Goal: Task Accomplishment & Management: Manage account settings

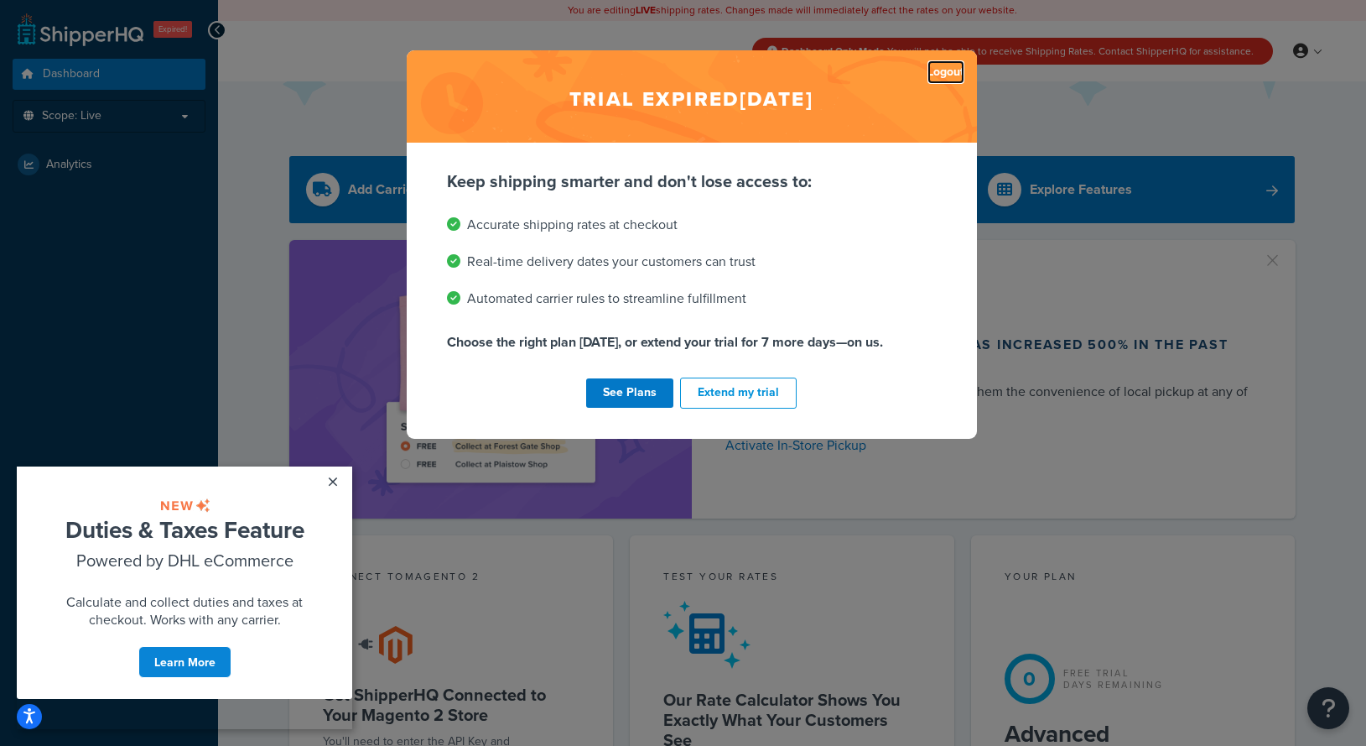
click at [949, 67] on link "Logout" at bounding box center [946, 71] width 37 height 23
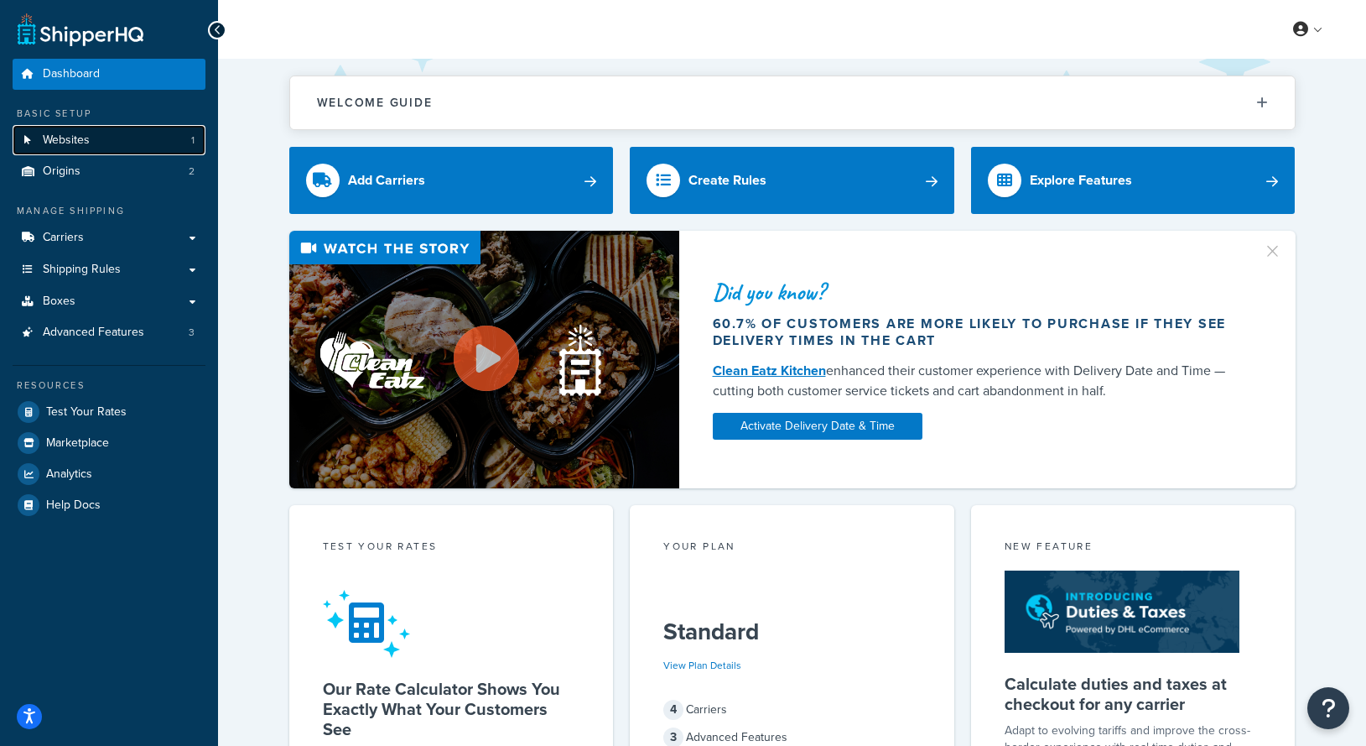
click at [132, 138] on link "Websites 1" at bounding box center [109, 140] width 193 height 31
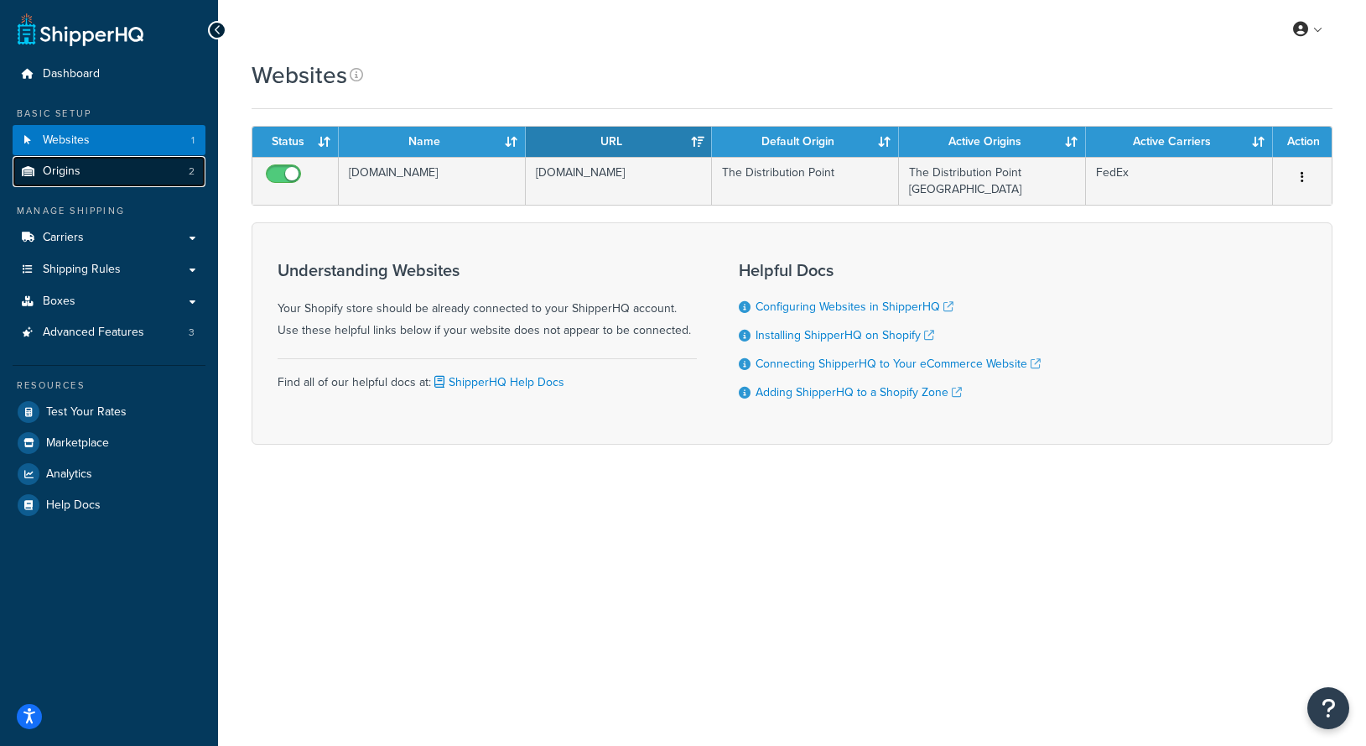
click at [138, 180] on link "Origins 2" at bounding box center [109, 171] width 193 height 31
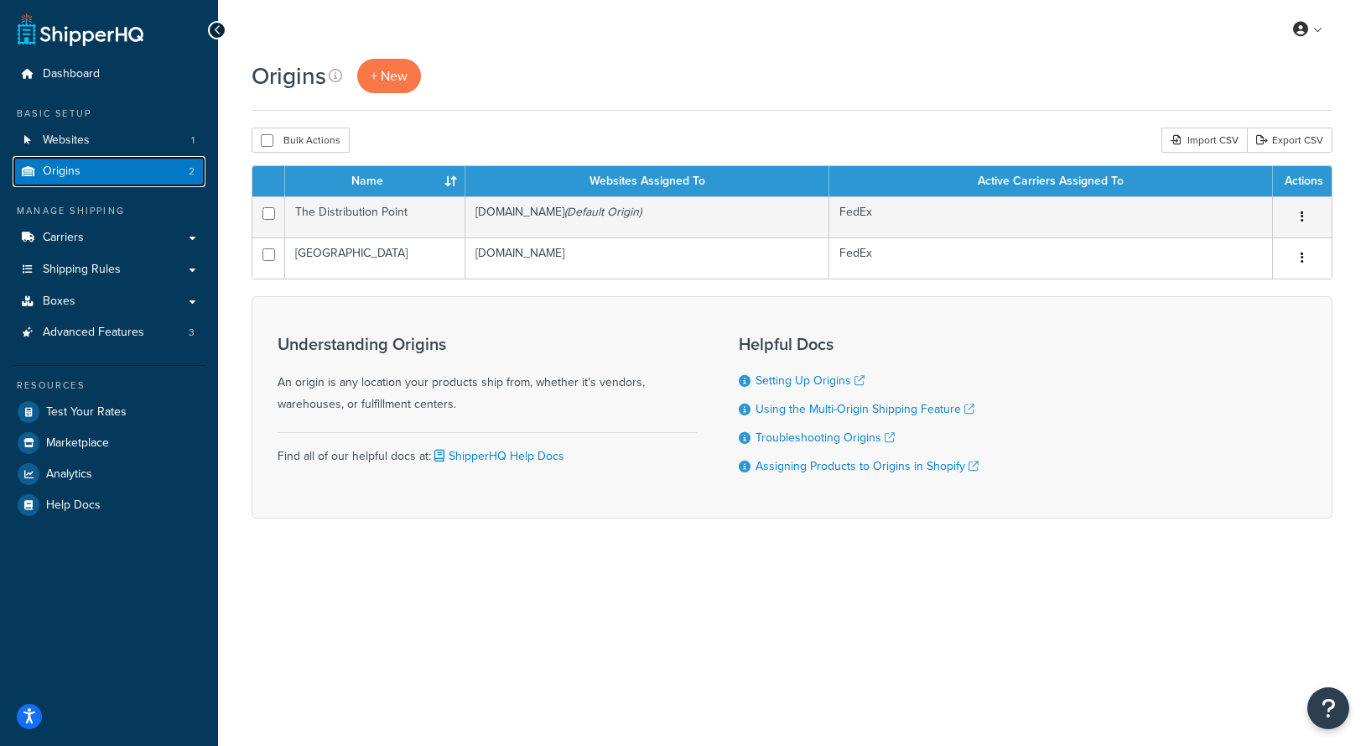
click at [136, 169] on link "Origins 2" at bounding box center [109, 171] width 193 height 31
click at [133, 136] on link "Websites 1" at bounding box center [109, 140] width 193 height 31
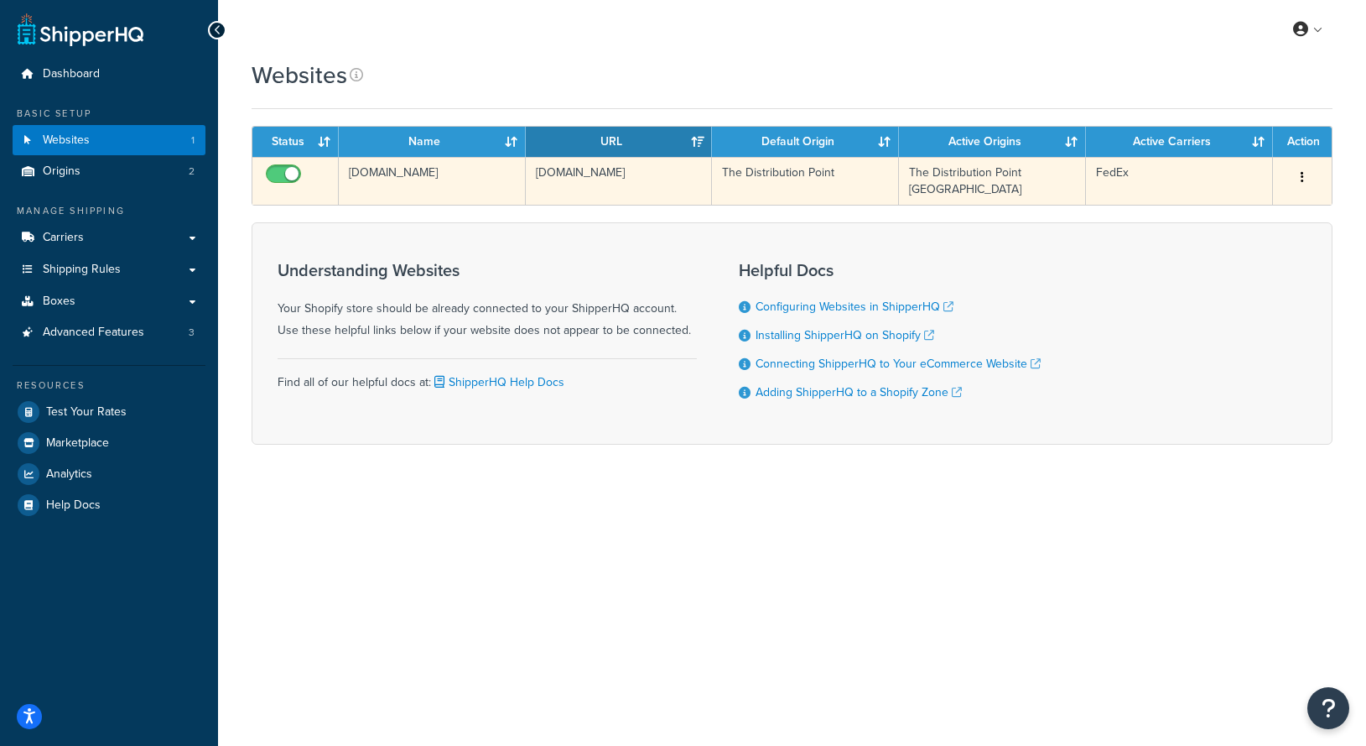
drag, startPoint x: 674, startPoint y: 179, endPoint x: 533, endPoint y: 179, distance: 140.9
click at [533, 179] on td "[DOMAIN_NAME]" at bounding box center [619, 181] width 187 height 48
copy td "[DOMAIN_NAME]"
